Goal: Task Accomplishment & Management: Use online tool/utility

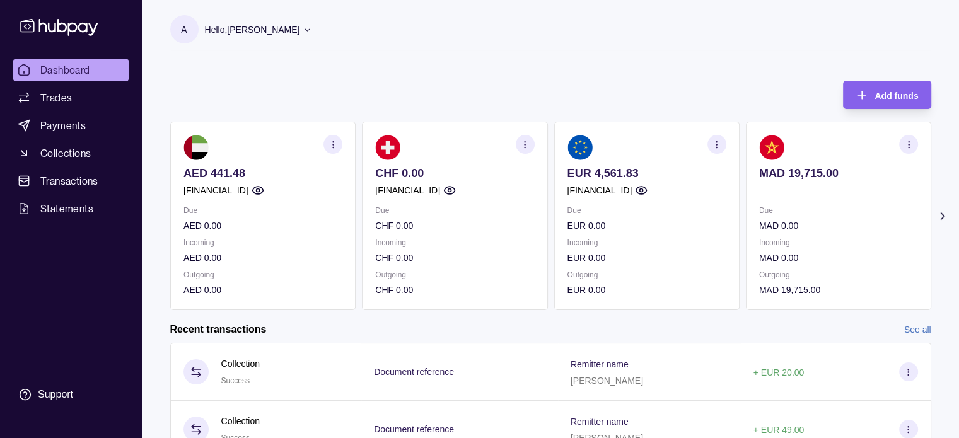
click at [712, 150] on section "button" at bounding box center [716, 144] width 19 height 19
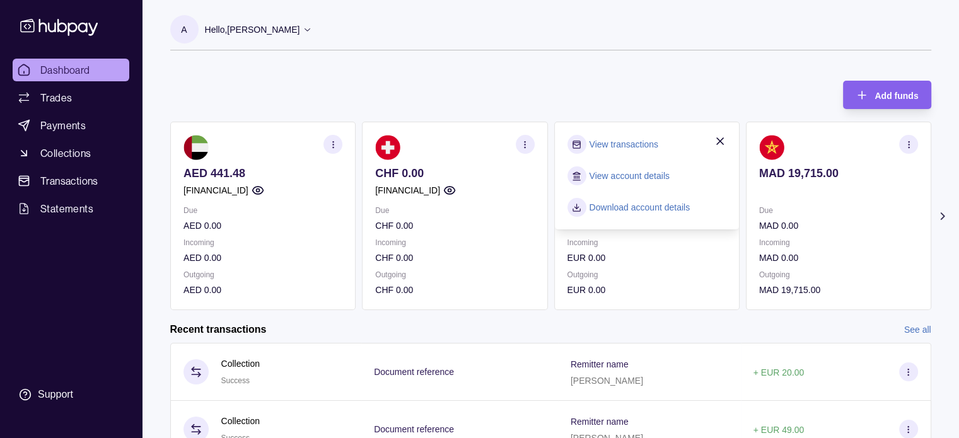
click at [614, 146] on link "View transactions" at bounding box center [623, 145] width 69 height 14
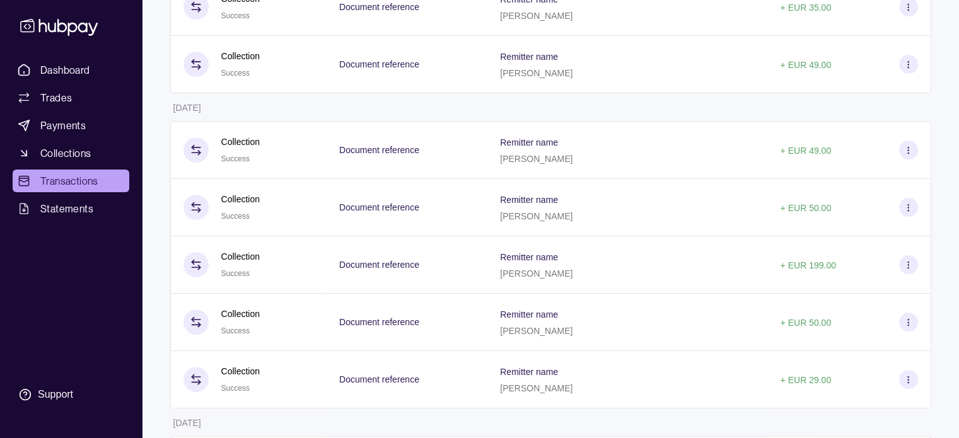
scroll to position [310, 0]
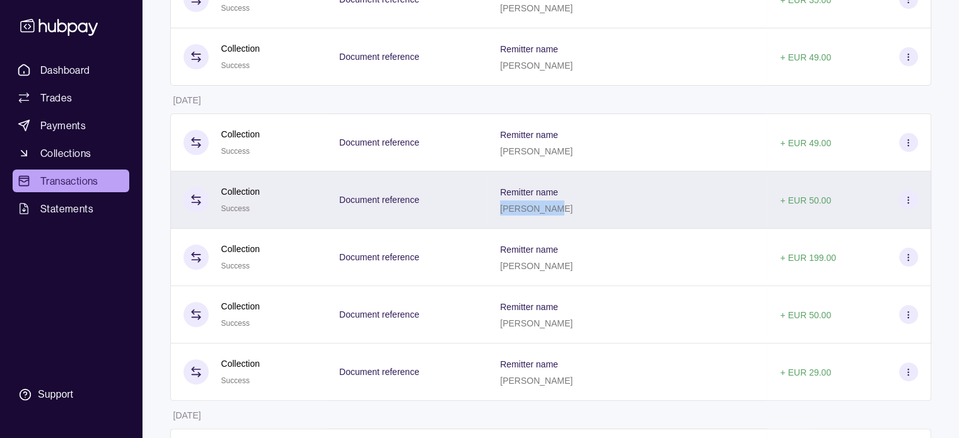
drag, startPoint x: 553, startPoint y: 212, endPoint x: 597, endPoint y: 211, distance: 44.2
click at [573, 211] on p "[PERSON_NAME]" at bounding box center [536, 209] width 73 height 10
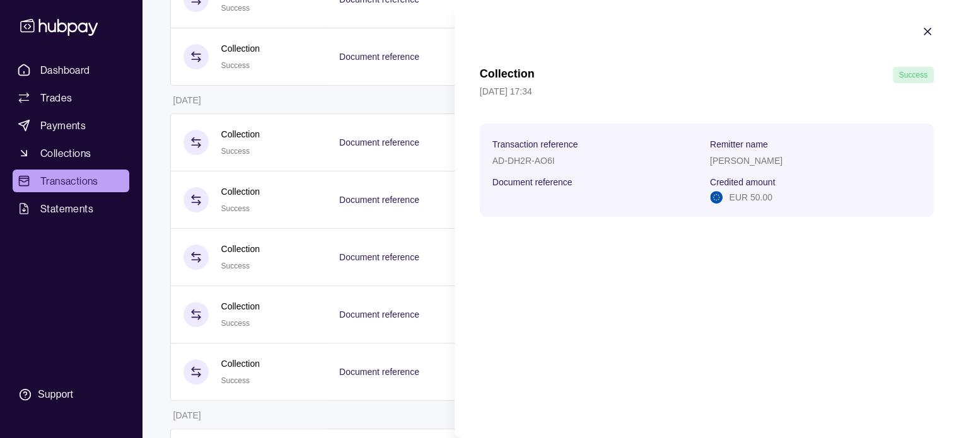
copy p "[PERSON_NAME]"
click at [929, 32] on icon "button" at bounding box center [928, 31] width 6 height 6
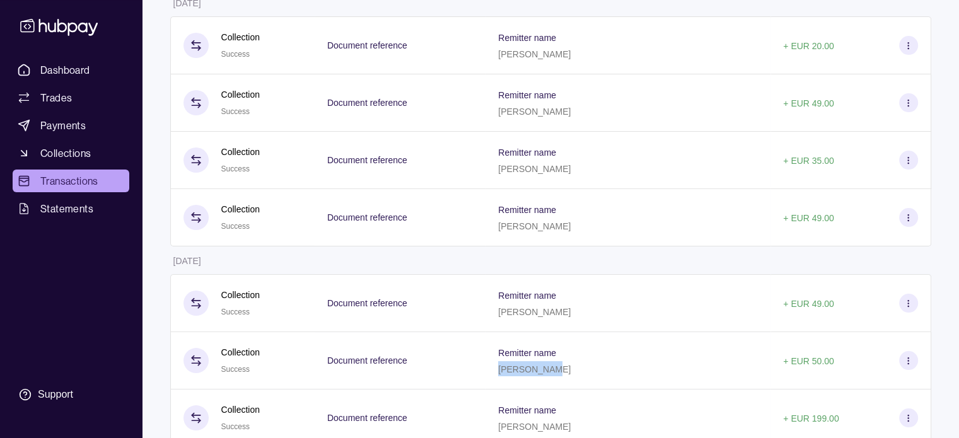
scroll to position [126, 0]
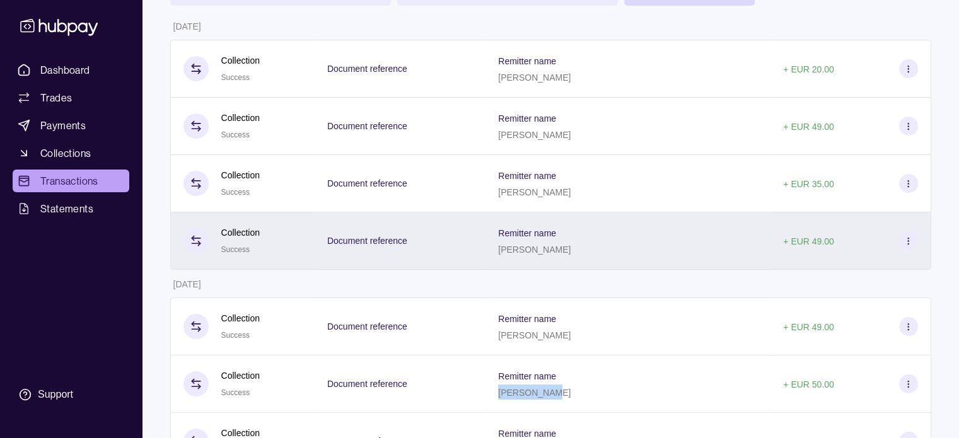
drag, startPoint x: 493, startPoint y: 249, endPoint x: 558, endPoint y: 254, distance: 65.9
click at [558, 254] on div "Remitter name [PERSON_NAME]" at bounding box center [628, 241] width 260 height 32
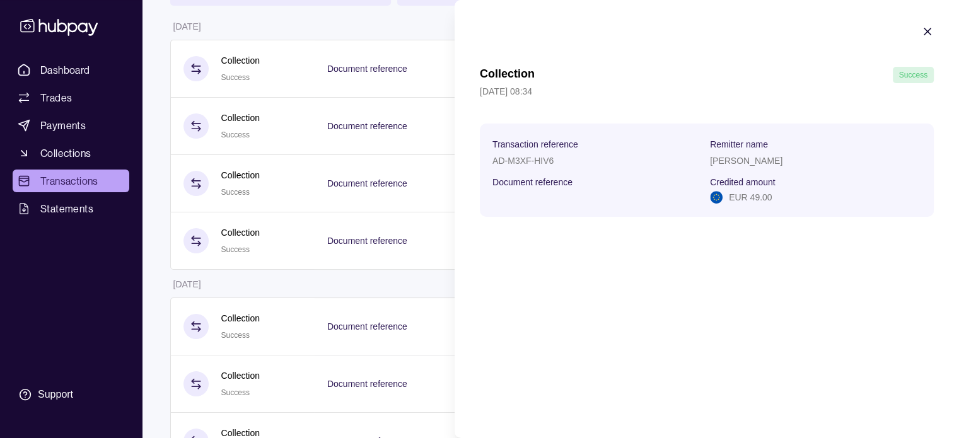
copy p "[PERSON_NAME]"
click at [927, 28] on icon "button" at bounding box center [928, 31] width 13 height 13
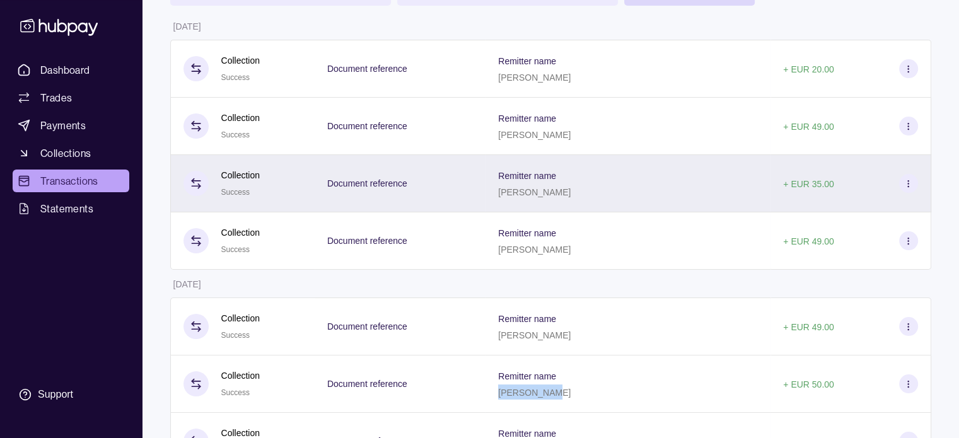
drag, startPoint x: 492, startPoint y: 192, endPoint x: 557, endPoint y: 194, distance: 65.0
click at [557, 194] on p "[PERSON_NAME]" at bounding box center [534, 192] width 73 height 10
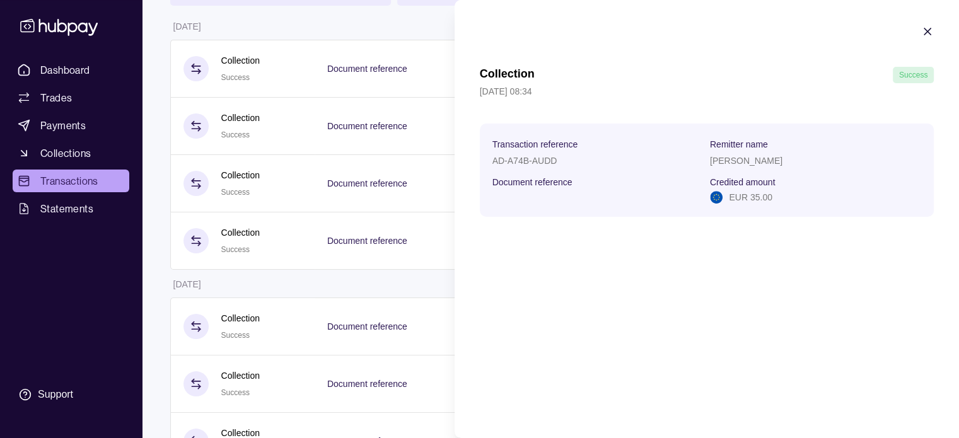
copy p "[PERSON_NAME]"
click at [928, 33] on icon "button" at bounding box center [928, 31] width 13 height 13
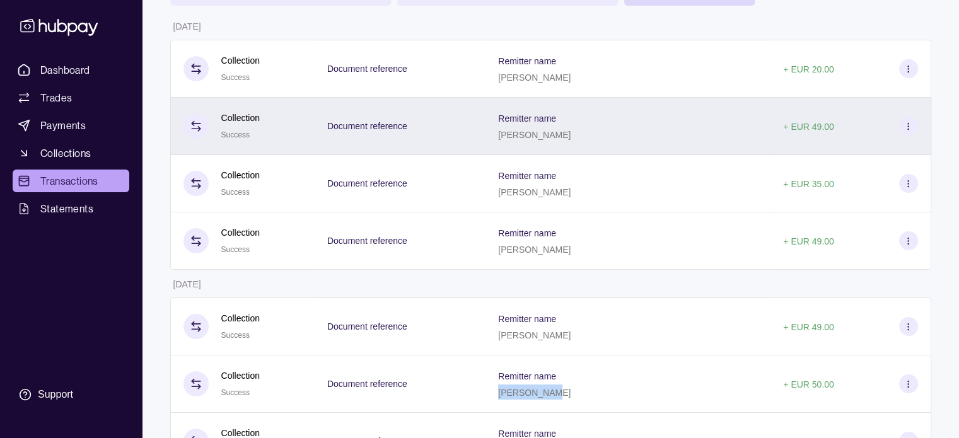
drag, startPoint x: 492, startPoint y: 136, endPoint x: 554, endPoint y: 144, distance: 63.1
click at [554, 144] on div "Remitter name [PERSON_NAME]" at bounding box center [628, 126] width 285 height 57
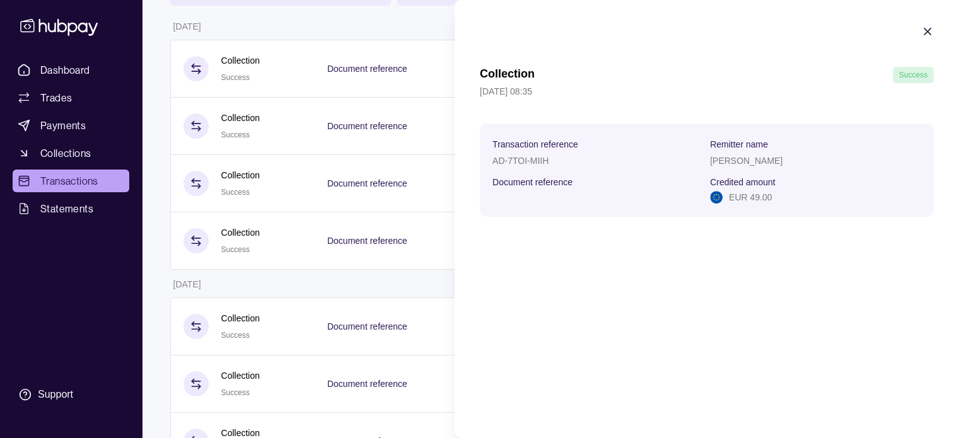
copy p "[PERSON_NAME]"
click at [924, 28] on icon "button" at bounding box center [928, 31] width 13 height 13
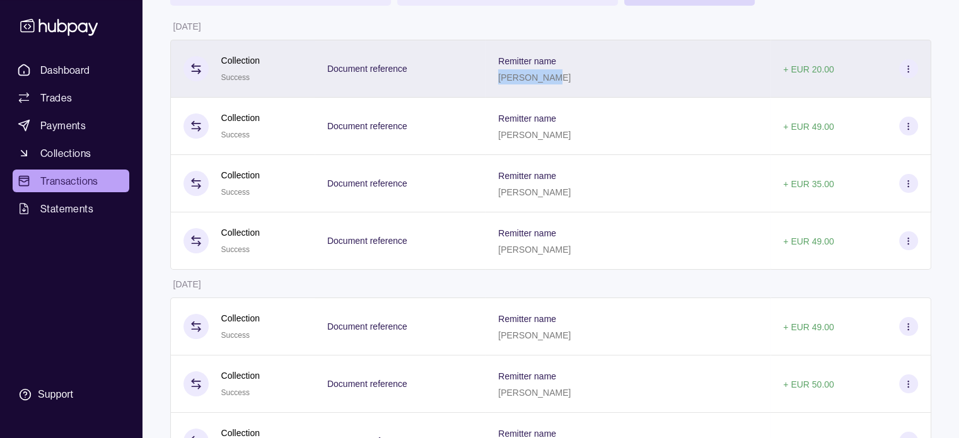
drag, startPoint x: 495, startPoint y: 76, endPoint x: 547, endPoint y: 78, distance: 52.4
click at [547, 78] on div "[PERSON_NAME]" at bounding box center [534, 76] width 73 height 15
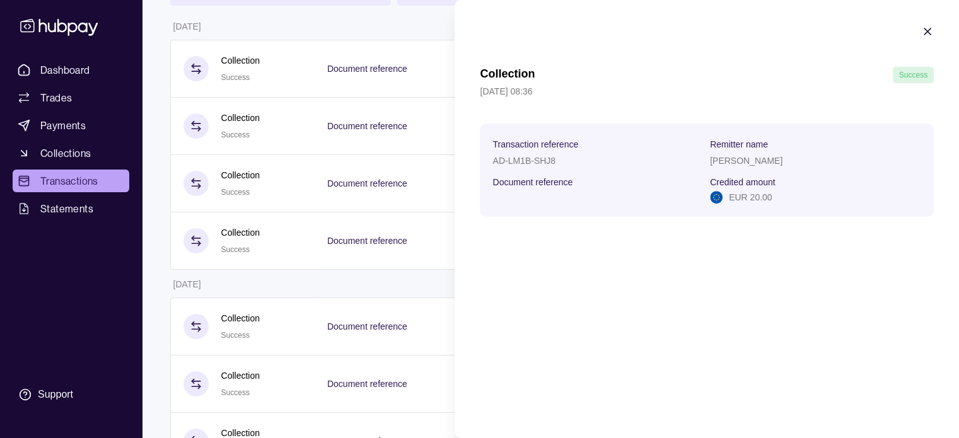
copy p "[PERSON_NAME]"
click at [930, 33] on icon "button" at bounding box center [928, 31] width 6 height 6
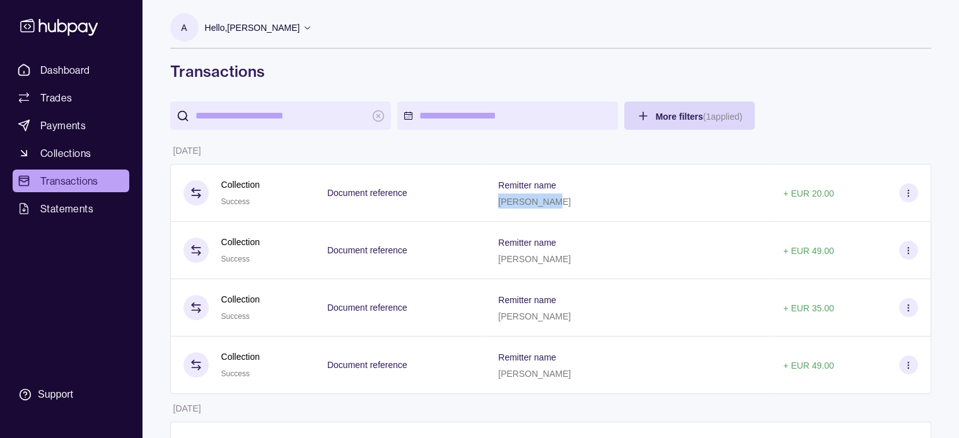
scroll to position [0, 0]
